Goal: Task Accomplishment & Management: Manage account settings

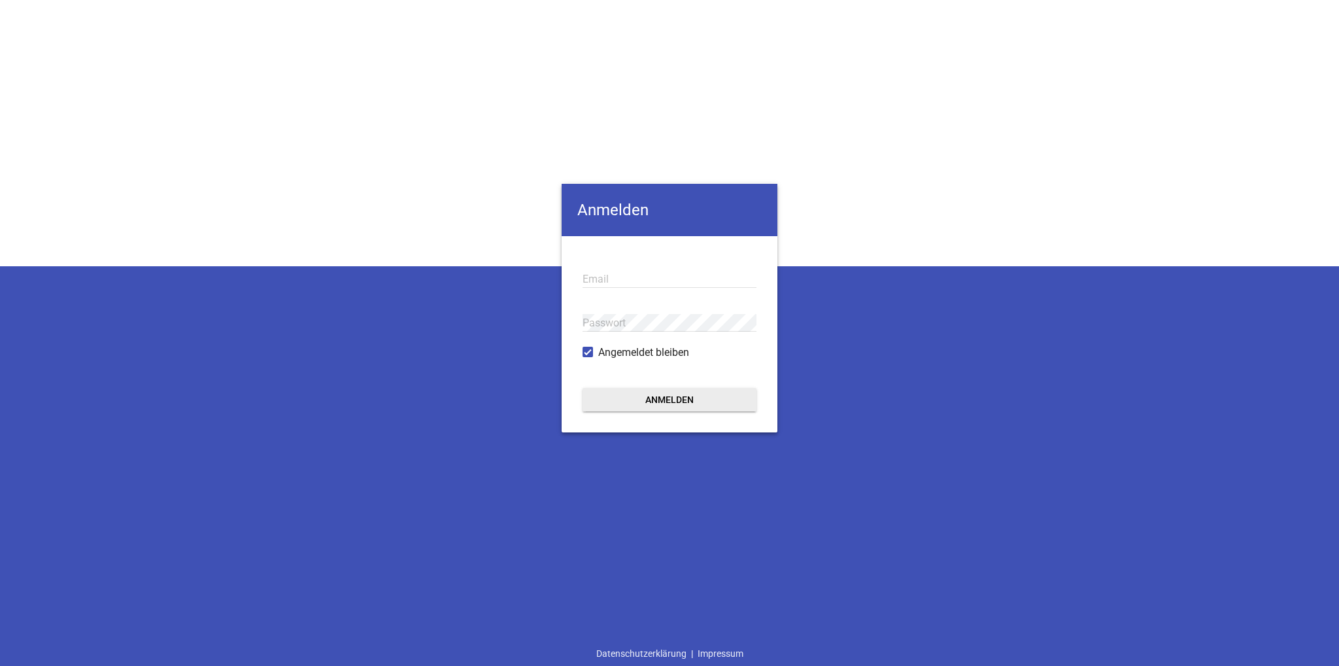
click at [632, 276] on input "email" at bounding box center [670, 279] width 174 height 18
paste input "[EMAIL_ADDRESS][DOMAIN_NAME]"
type input "[EMAIL_ADDRESS][DOMAIN_NAME]"
click at [664, 388] on button "Anmelden" at bounding box center [670, 400] width 174 height 24
click at [677, 398] on button "Anmelden" at bounding box center [670, 400] width 174 height 24
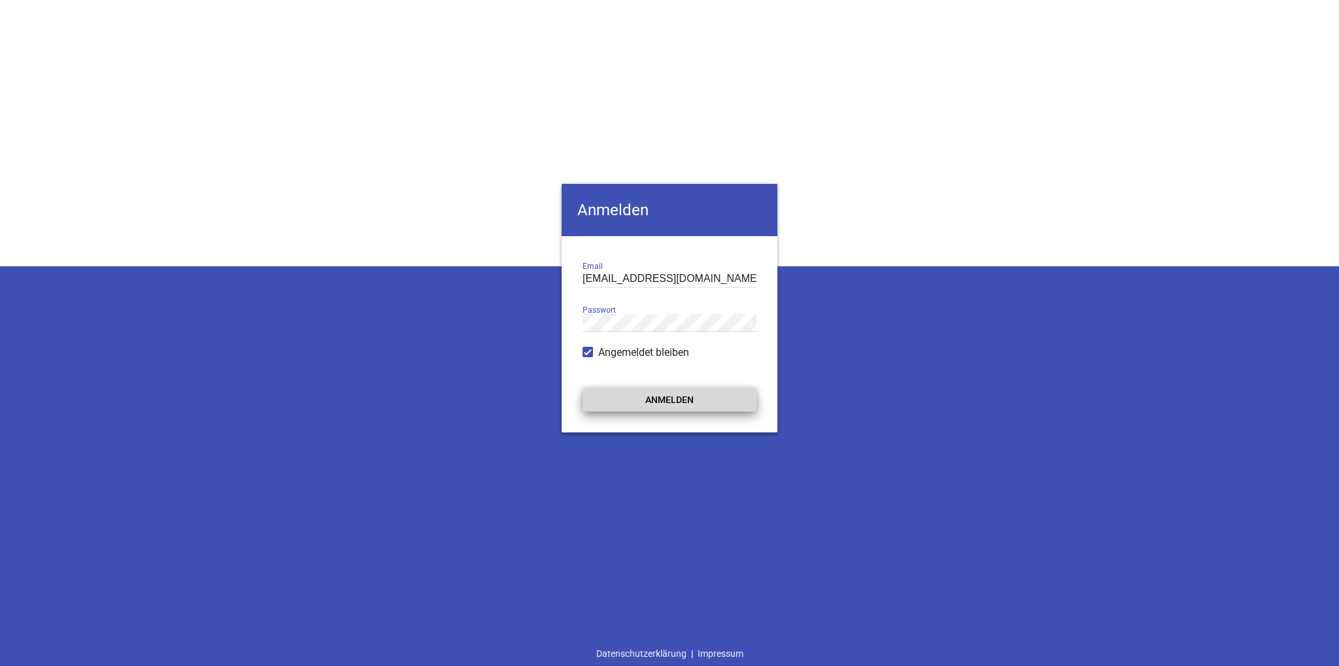
click at [677, 398] on button "Anmelden" at bounding box center [670, 400] width 174 height 24
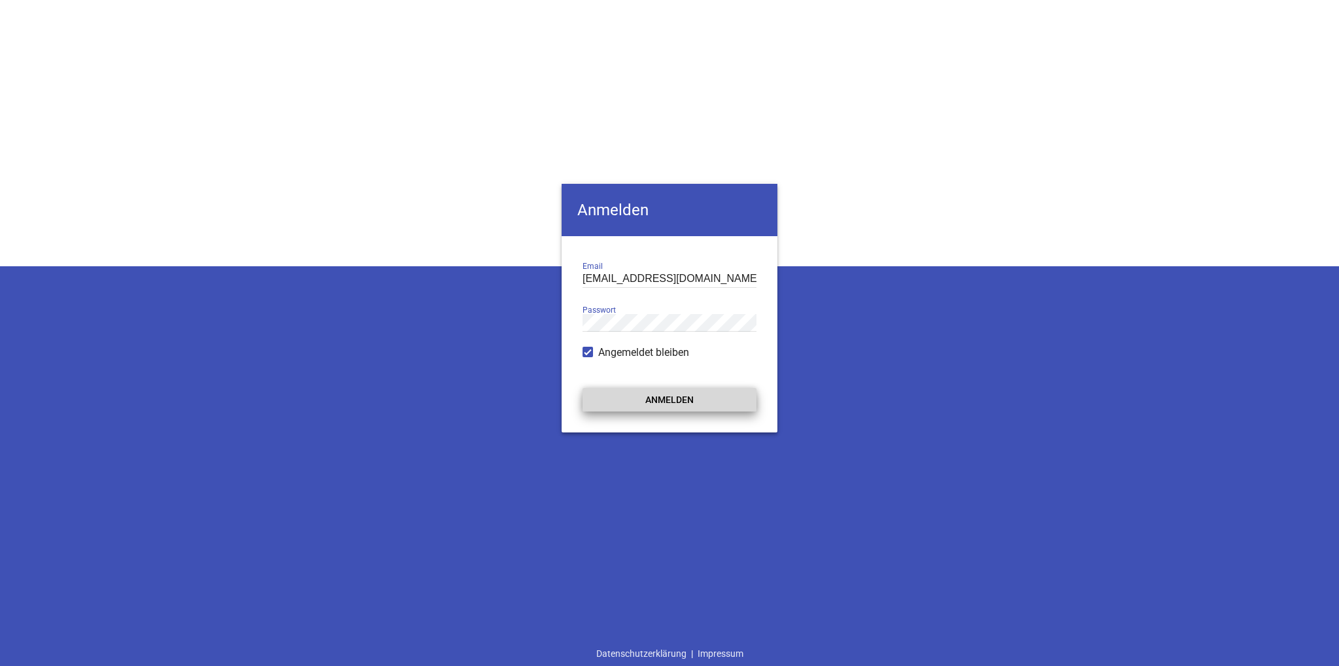
click at [677, 398] on button "Anmelden" at bounding box center [670, 400] width 174 height 24
drag, startPoint x: 677, startPoint y: 398, endPoint x: 696, endPoint y: 391, distance: 20.9
click at [679, 401] on button "Anmelden" at bounding box center [670, 400] width 174 height 24
drag, startPoint x: 944, startPoint y: 377, endPoint x: 899, endPoint y: 371, distance: 46.1
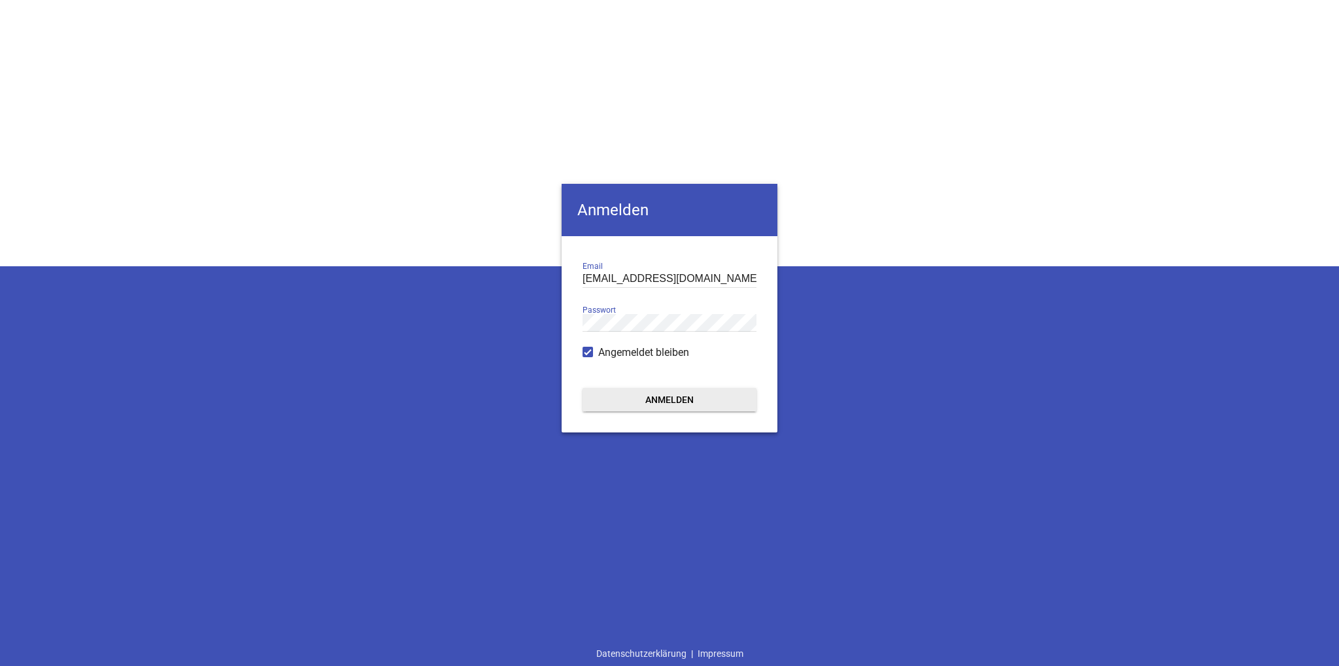
click at [944, 377] on div "Anmelden [EMAIL_ADDRESS][DOMAIN_NAME] Email Passwort Angemeldet bleiben Anmelde…" at bounding box center [669, 333] width 1339 height 666
